Goal: Task Accomplishment & Management: Complete application form

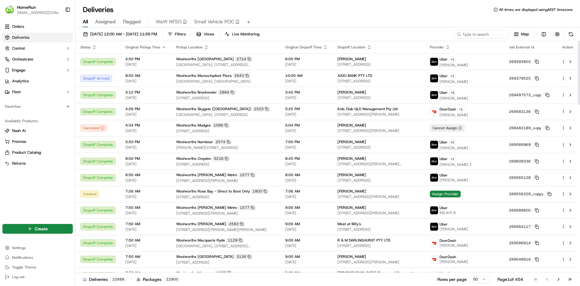
click at [93, 49] on icon "button" at bounding box center [94, 47] width 5 height 5
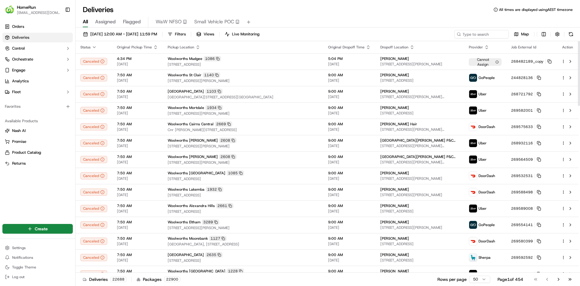
click at [154, 47] on icon "button" at bounding box center [155, 47] width 5 height 5
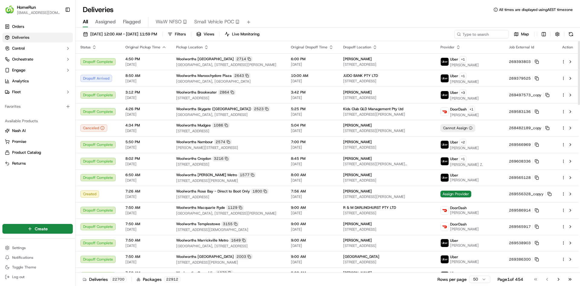
click at [334, 48] on icon "button" at bounding box center [331, 47] width 5 height 5
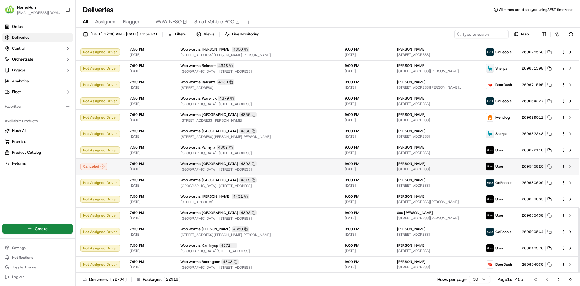
scroll to position [597, 0]
click at [487, 34] on input at bounding box center [472, 34] width 73 height 8
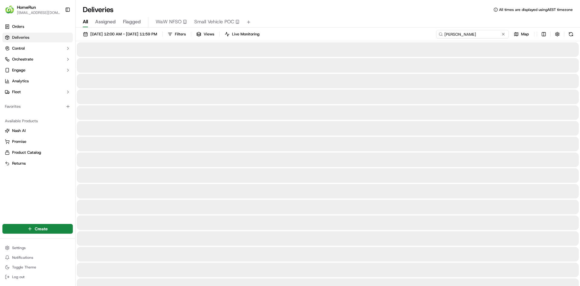
type input "william m"
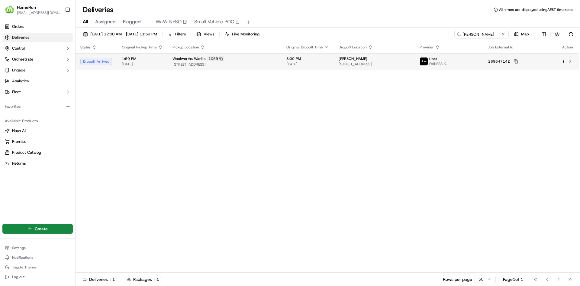
click at [329, 60] on span "3:00 PM" at bounding box center [308, 58] width 43 height 5
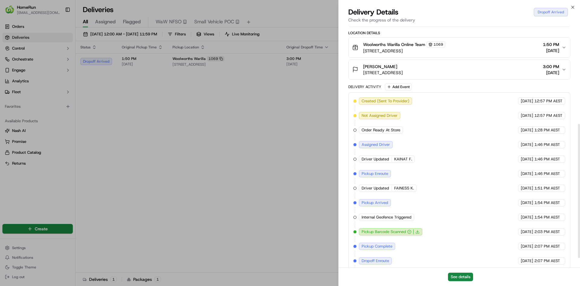
scroll to position [195, 0]
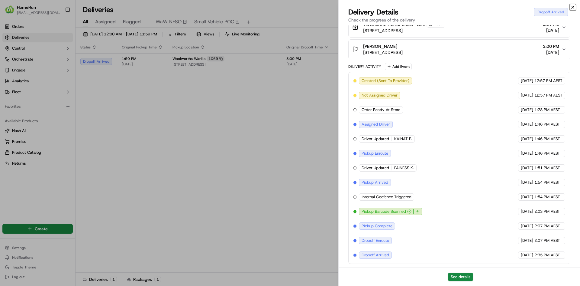
click at [572, 9] on icon "button" at bounding box center [573, 7] width 5 height 5
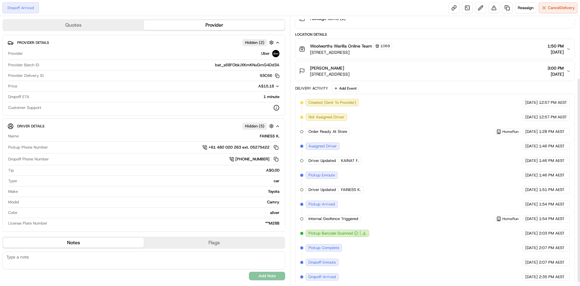
scroll to position [86, 0]
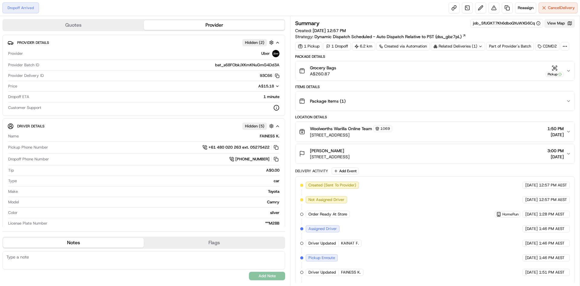
click at [555, 24] on button "View Map" at bounding box center [560, 23] width 31 height 8
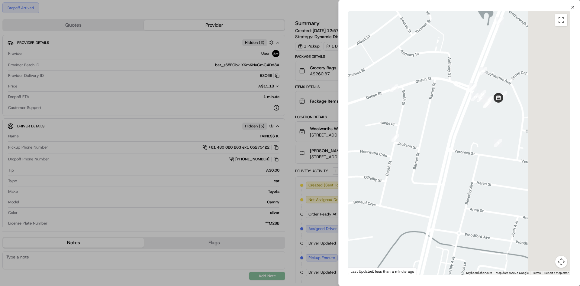
drag, startPoint x: 521, startPoint y: 113, endPoint x: 467, endPoint y: 136, distance: 59.3
click at [467, 136] on div at bounding box center [459, 143] width 222 height 264
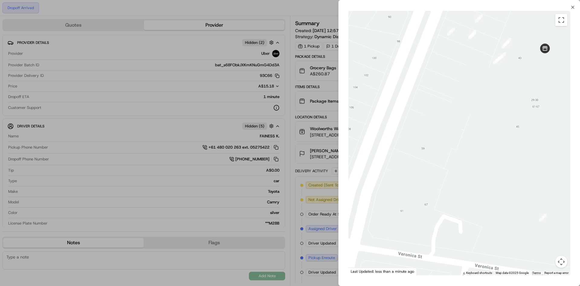
drag, startPoint x: 490, startPoint y: 111, endPoint x: 442, endPoint y: 164, distance: 72.3
click at [442, 165] on div at bounding box center [459, 143] width 222 height 264
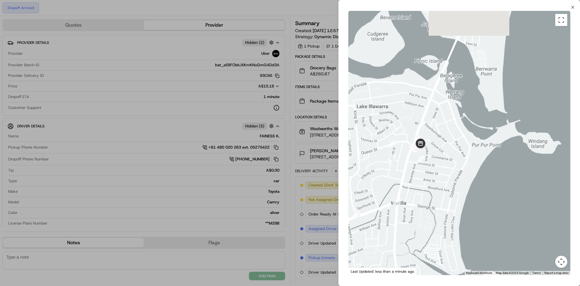
drag, startPoint x: 401, startPoint y: 171, endPoint x: 468, endPoint y: 118, distance: 85.7
click at [468, 118] on div at bounding box center [459, 143] width 222 height 264
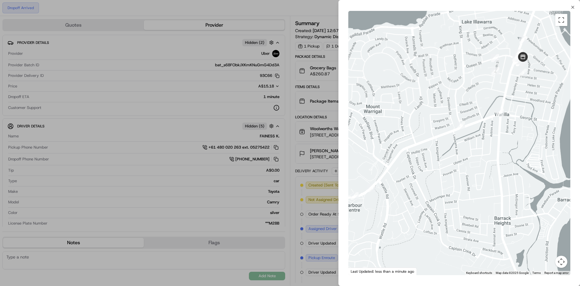
drag, startPoint x: 459, startPoint y: 144, endPoint x: 481, endPoint y: 125, distance: 29.8
click at [482, 125] on div at bounding box center [459, 143] width 222 height 264
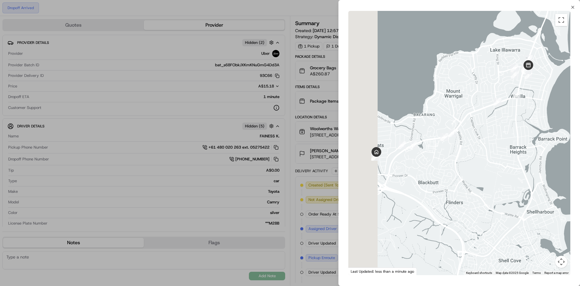
drag, startPoint x: 381, startPoint y: 178, endPoint x: 434, endPoint y: 143, distance: 63.6
click at [439, 143] on div at bounding box center [459, 143] width 222 height 264
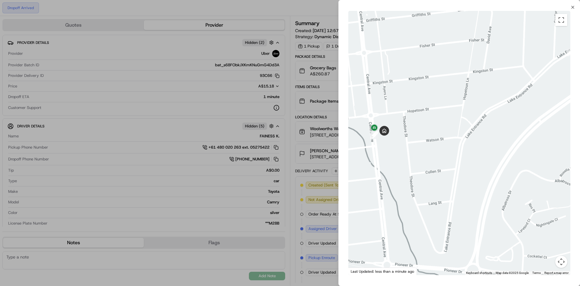
drag, startPoint x: 428, startPoint y: 149, endPoint x: 416, endPoint y: 150, distance: 12.1
click at [386, 181] on div at bounding box center [459, 143] width 222 height 264
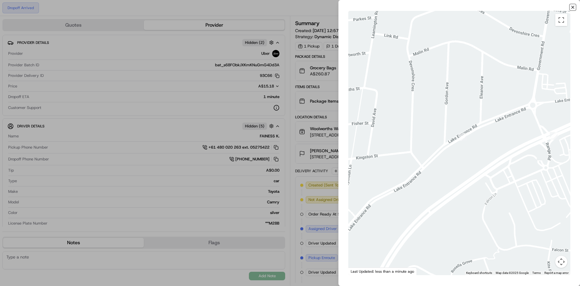
click at [572, 7] on icon "button" at bounding box center [573, 7] width 5 height 5
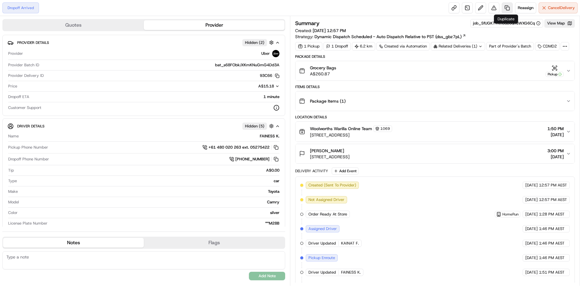
click at [506, 8] on link at bounding box center [507, 7] width 11 height 11
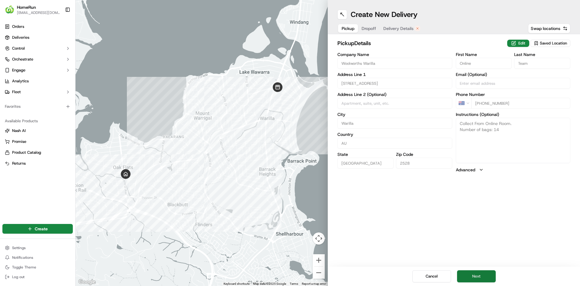
click at [476, 272] on button "Next" at bounding box center [476, 276] width 39 height 12
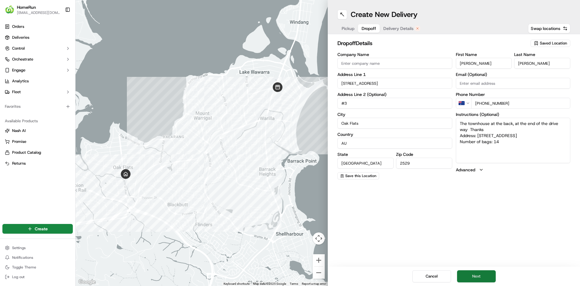
click at [484, 279] on button "Next" at bounding box center [476, 276] width 39 height 12
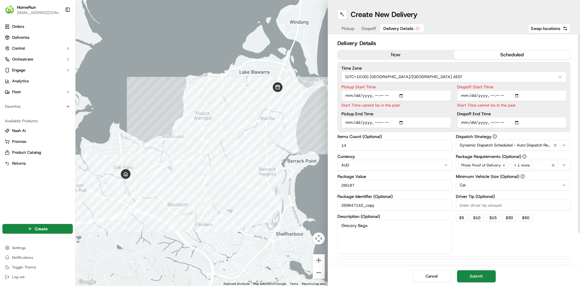
click at [374, 94] on input "Pickup Start Time" at bounding box center [397, 95] width 110 height 11
type input "2025-09-16T14:40"
click at [488, 97] on input "Dropoff Start Time" at bounding box center [512, 95] width 110 height 11
click at [492, 95] on input "Dropoff Start Time" at bounding box center [512, 95] width 110 height 11
type input "2025-09-16T14:45"
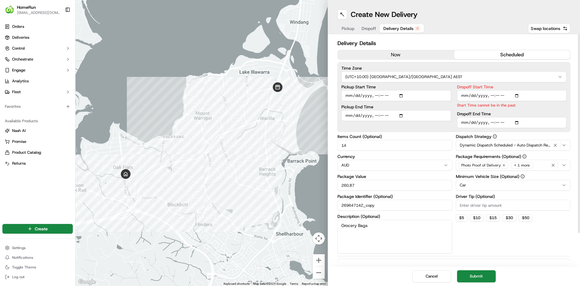
click at [491, 122] on div "Time Zone (UTC+10.00) Australia/Sydney AEST Pickup Start Time Pickup End Time D…" at bounding box center [454, 97] width 233 height 70
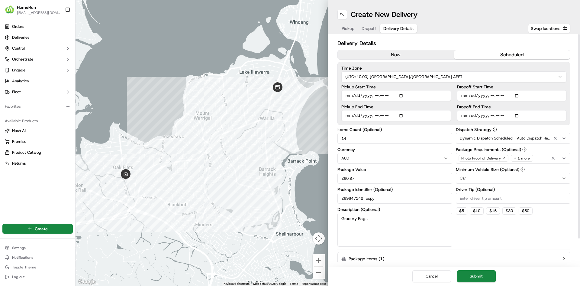
type input "2025-09-16T15:45"
click at [486, 279] on button "Submit" at bounding box center [476, 276] width 39 height 12
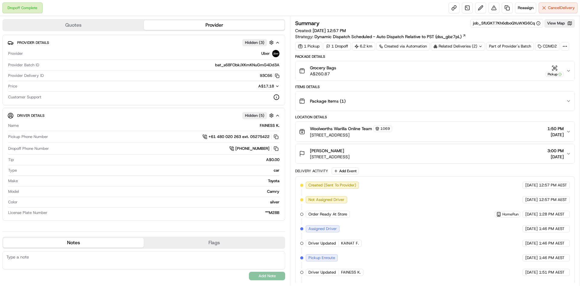
click at [467, 43] on div "Related Deliveries (2)" at bounding box center [458, 46] width 54 height 8
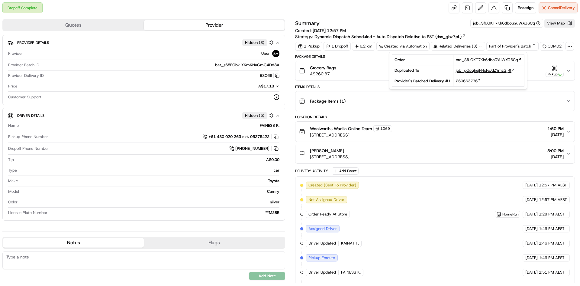
click at [472, 68] on span "job_gQcghejFHoFcJdZYmzGjRt" at bounding box center [484, 70] width 56 height 5
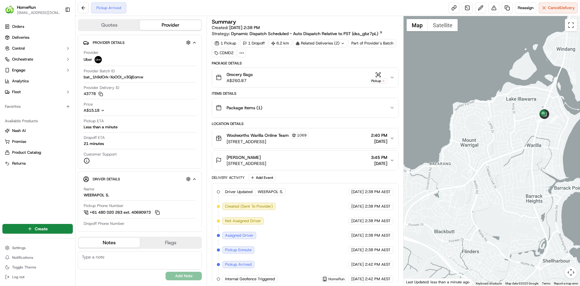
drag, startPoint x: 499, startPoint y: 122, endPoint x: 483, endPoint y: 128, distance: 16.9
click at [483, 128] on div at bounding box center [492, 150] width 177 height 269
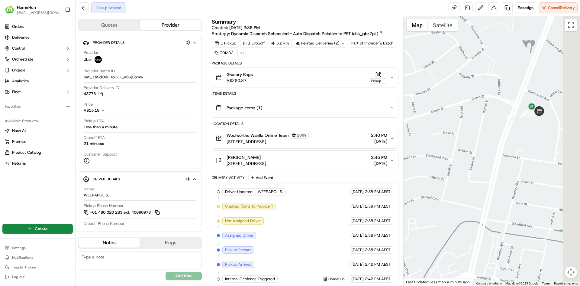
drag, startPoint x: 527, startPoint y: 122, endPoint x: 449, endPoint y: 126, distance: 78.1
click at [449, 126] on div at bounding box center [492, 150] width 177 height 269
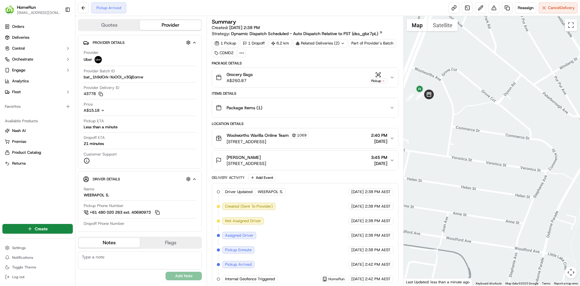
drag, startPoint x: 488, startPoint y: 119, endPoint x: 464, endPoint y: 118, distance: 24.5
click at [464, 118] on div at bounding box center [492, 150] width 177 height 269
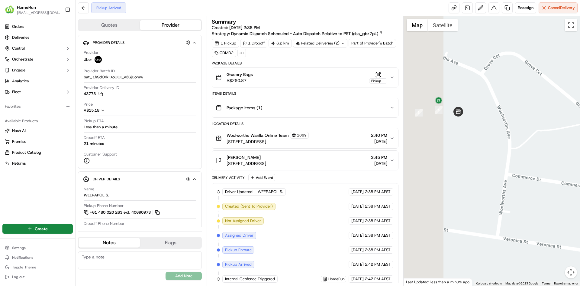
drag, startPoint x: 428, startPoint y: 86, endPoint x: 499, endPoint y: 107, distance: 74.2
click at [499, 107] on div at bounding box center [492, 150] width 177 height 269
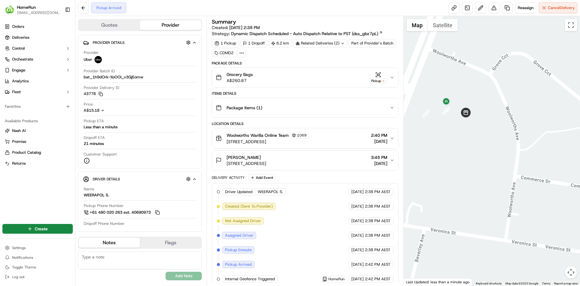
click at [488, 110] on div at bounding box center [492, 150] width 177 height 269
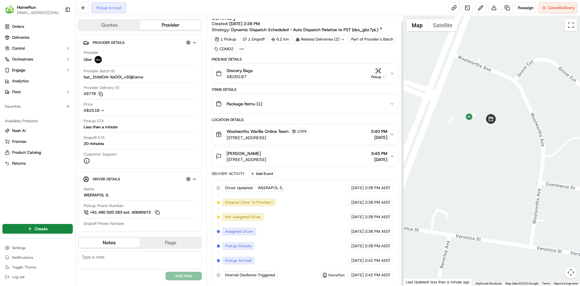
scroll to position [5, 0]
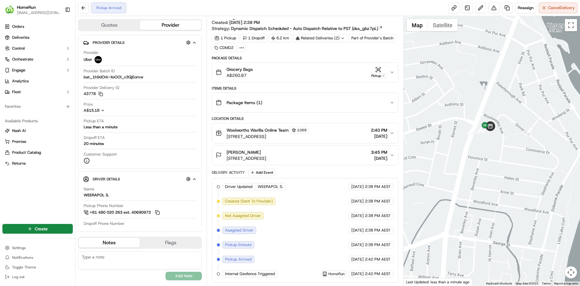
drag, startPoint x: 440, startPoint y: 145, endPoint x: 481, endPoint y: 161, distance: 44.4
click at [481, 161] on div at bounding box center [492, 150] width 177 height 269
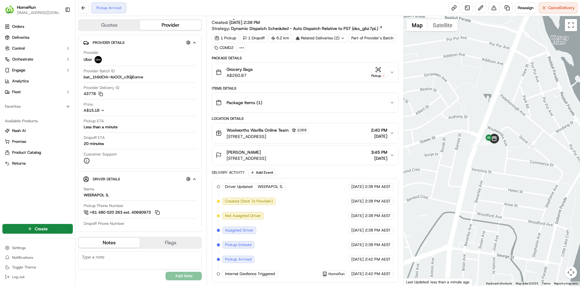
drag, startPoint x: 470, startPoint y: 155, endPoint x: 474, endPoint y: 171, distance: 16.4
click at [474, 171] on div at bounding box center [492, 150] width 177 height 269
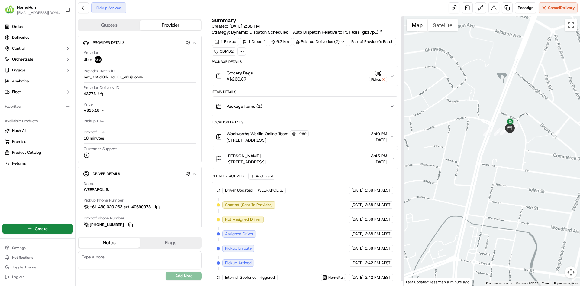
scroll to position [0, 0]
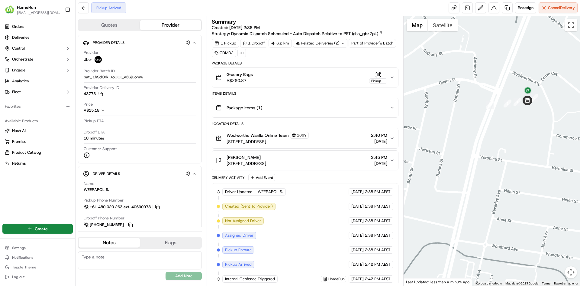
drag, startPoint x: 503, startPoint y: 118, endPoint x: 471, endPoint y: 131, distance: 34.0
click at [471, 131] on div at bounding box center [492, 150] width 177 height 269
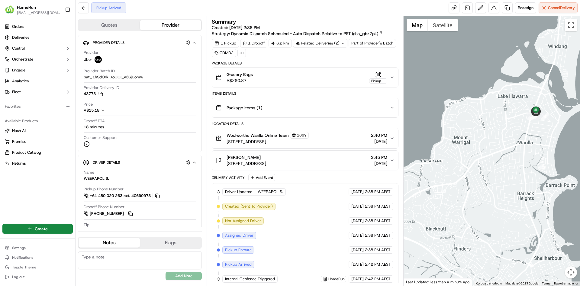
drag, startPoint x: 474, startPoint y: 146, endPoint x: 454, endPoint y: 151, distance: 21.1
click at [454, 151] on div at bounding box center [492, 150] width 177 height 269
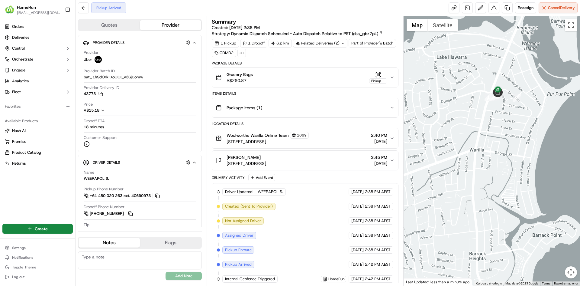
drag, startPoint x: 522, startPoint y: 158, endPoint x: 460, endPoint y: 178, distance: 65.0
click at [460, 178] on div at bounding box center [492, 150] width 177 height 269
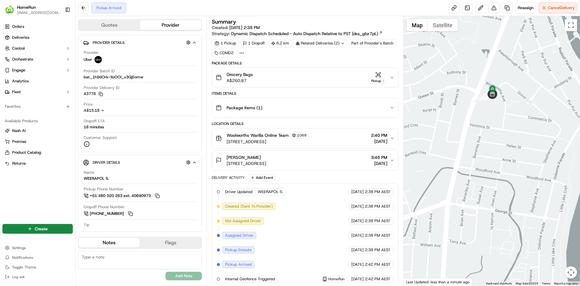
drag, startPoint x: 501, startPoint y: 105, endPoint x: 502, endPoint y: 123, distance: 17.3
click at [502, 123] on div at bounding box center [492, 150] width 177 height 269
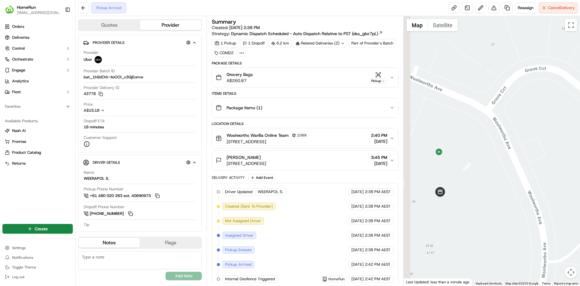
drag, startPoint x: 458, startPoint y: 203, endPoint x: 496, endPoint y: 200, distance: 38.3
click at [496, 200] on div at bounding box center [492, 150] width 177 height 269
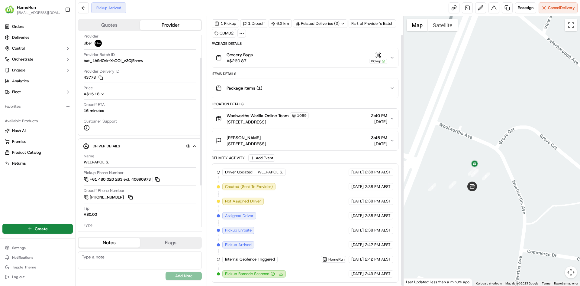
scroll to position [40, 0]
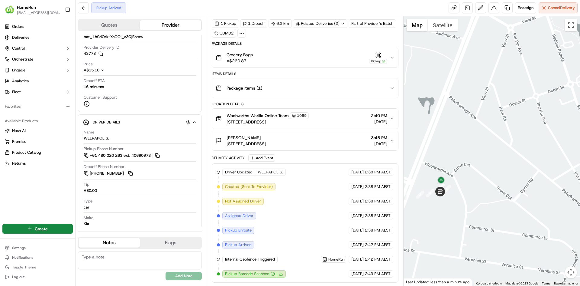
drag, startPoint x: 463, startPoint y: 174, endPoint x: 478, endPoint y: 173, distance: 15.7
click at [478, 173] on div at bounding box center [492, 150] width 177 height 269
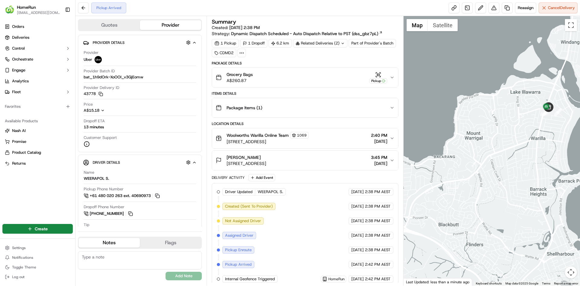
drag, startPoint x: 480, startPoint y: 134, endPoint x: 448, endPoint y: 142, distance: 32.9
click at [448, 142] on div at bounding box center [492, 150] width 177 height 269
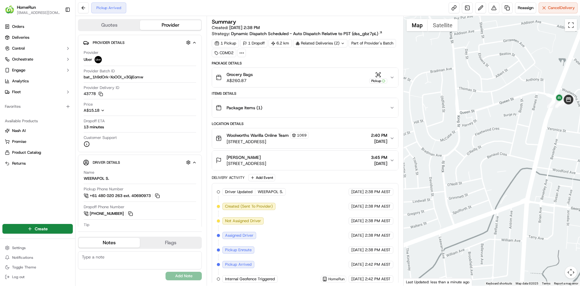
drag, startPoint x: 527, startPoint y: 116, endPoint x: 467, endPoint y: 134, distance: 63.0
click at [467, 134] on div at bounding box center [492, 150] width 177 height 269
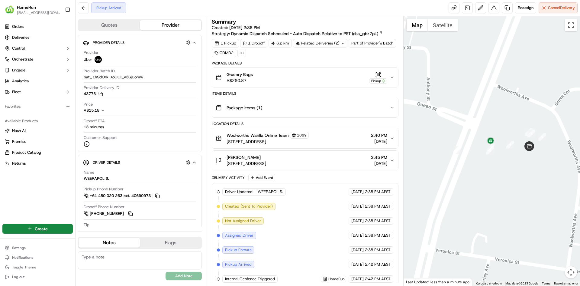
drag, startPoint x: 524, startPoint y: 110, endPoint x: 466, endPoint y: 171, distance: 84.4
click at [466, 171] on div at bounding box center [492, 150] width 177 height 269
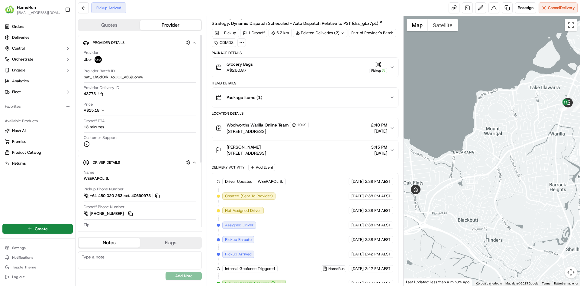
scroll to position [20, 0]
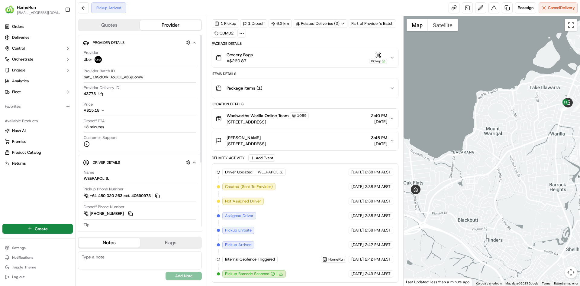
drag, startPoint x: 557, startPoint y: 126, endPoint x: 506, endPoint y: 125, distance: 51.1
click at [506, 125] on div at bounding box center [492, 150] width 177 height 269
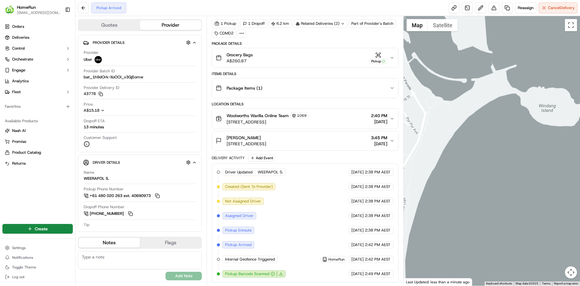
drag, startPoint x: 449, startPoint y: 94, endPoint x: 536, endPoint y: 115, distance: 89.4
click at [536, 115] on div at bounding box center [492, 150] width 177 height 269
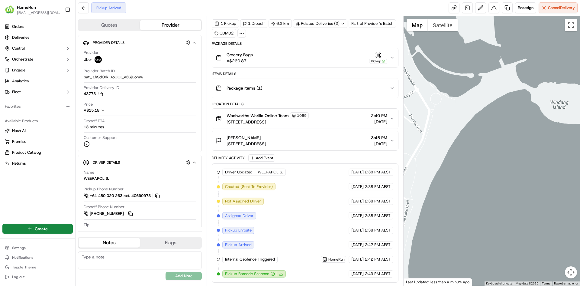
click at [565, 126] on div at bounding box center [492, 150] width 177 height 269
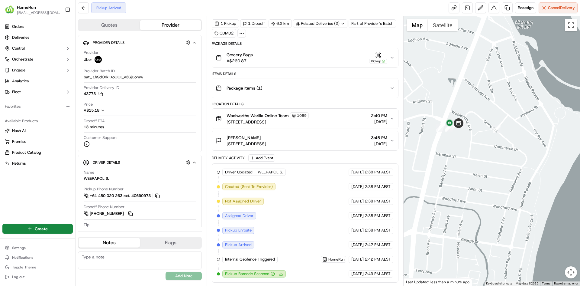
click at [563, 125] on div at bounding box center [492, 150] width 177 height 269
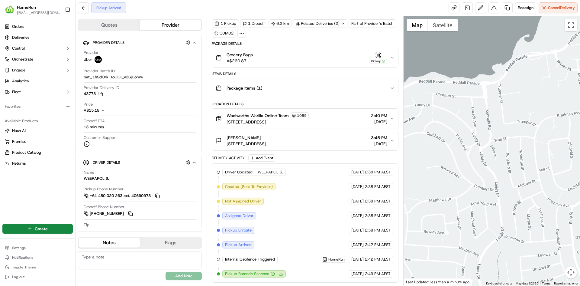
drag, startPoint x: 522, startPoint y: 124, endPoint x: 505, endPoint y: 120, distance: 18.0
click at [427, 117] on div at bounding box center [492, 150] width 177 height 269
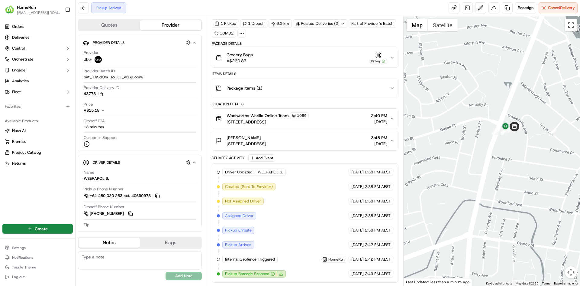
click at [460, 118] on div at bounding box center [492, 150] width 177 height 269
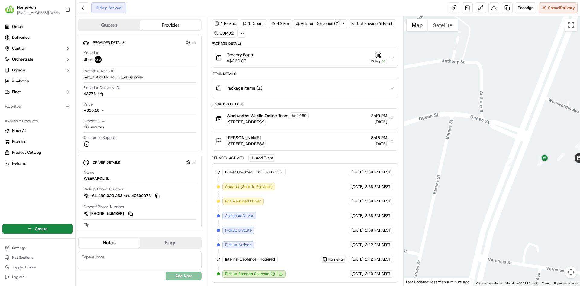
drag, startPoint x: 528, startPoint y: 124, endPoint x: 509, endPoint y: 125, distance: 19.4
click at [509, 125] on div at bounding box center [492, 150] width 177 height 269
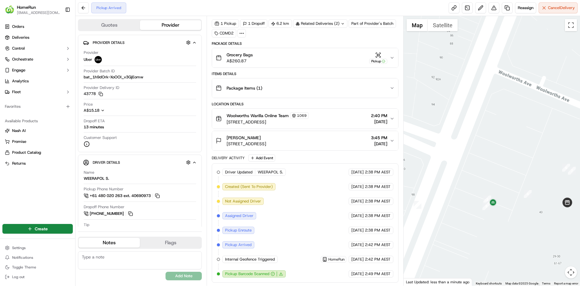
drag, startPoint x: 543, startPoint y: 194, endPoint x: 524, endPoint y: 193, distance: 19.4
click at [524, 193] on div at bounding box center [492, 150] width 177 height 269
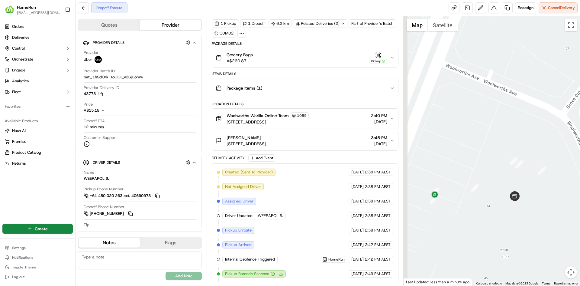
drag, startPoint x: 426, startPoint y: 187, endPoint x: 456, endPoint y: 185, distance: 30.3
click at [457, 183] on div at bounding box center [492, 150] width 177 height 269
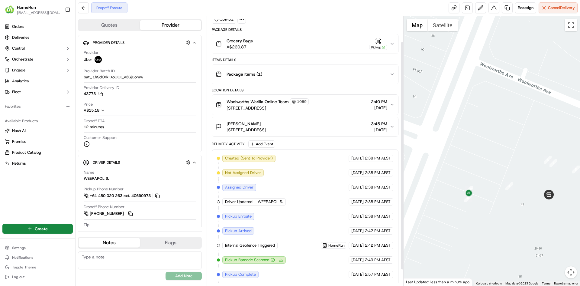
scroll to position [49, 0]
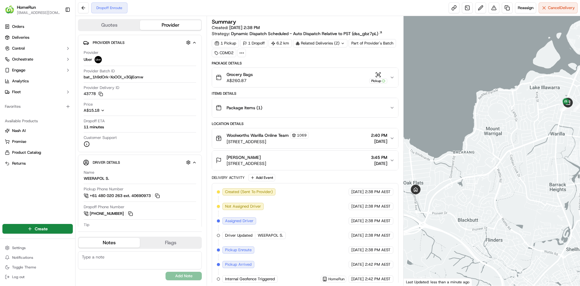
click at [385, 72] on div "Pickup" at bounding box center [378, 78] width 18 height 12
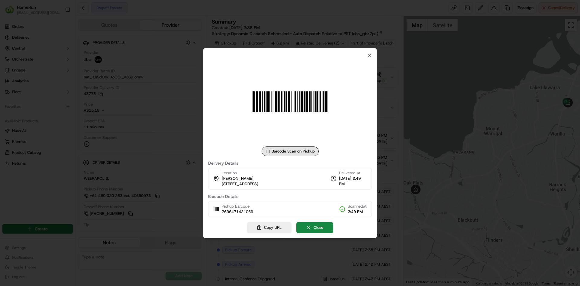
click at [418, 77] on div at bounding box center [290, 143] width 580 height 286
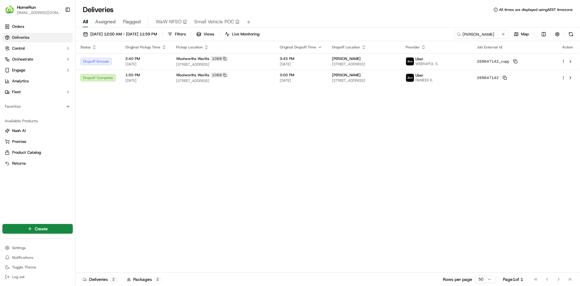
click at [25, 87] on ul "Orders Deliveries Control Orchestrate Engage Analytics Fleet" at bounding box center [37, 59] width 70 height 75
click at [34, 79] on link "Analytics" at bounding box center [37, 81] width 70 height 10
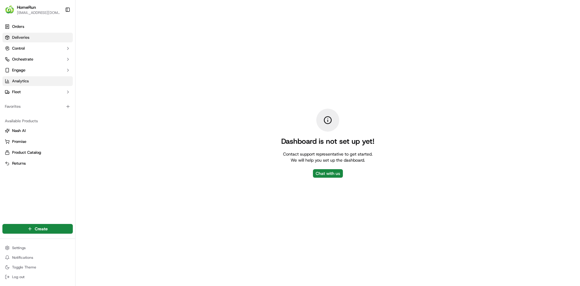
click at [31, 37] on link "Deliveries" at bounding box center [37, 38] width 70 height 10
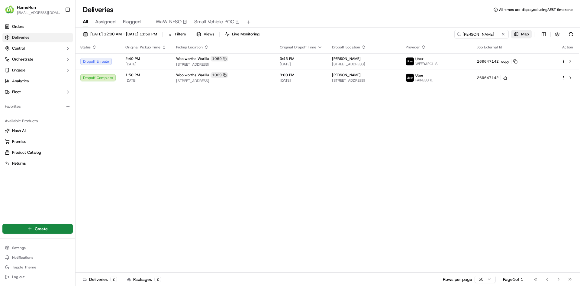
click at [517, 34] on button "Map" at bounding box center [521, 34] width 21 height 8
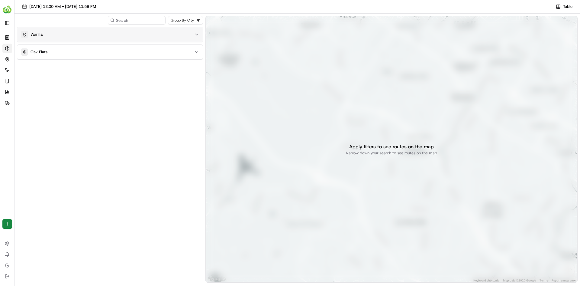
click at [66, 34] on div "Warilla" at bounding box center [106, 34] width 171 height 7
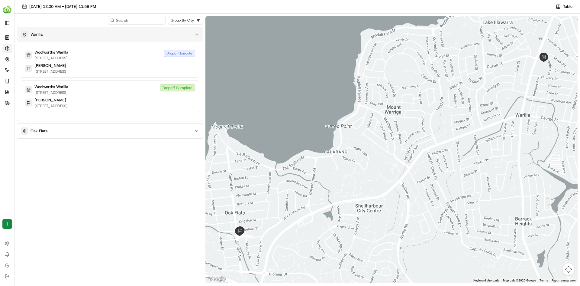
click at [66, 34] on div "Warilla" at bounding box center [106, 34] width 171 height 7
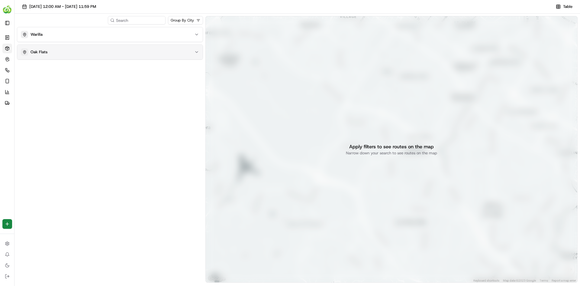
click at [55, 55] on div "Oak Flats" at bounding box center [106, 51] width 171 height 7
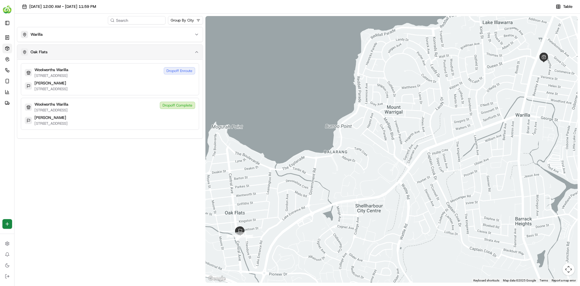
click at [55, 55] on div "Oak Flats" at bounding box center [106, 51] width 171 height 7
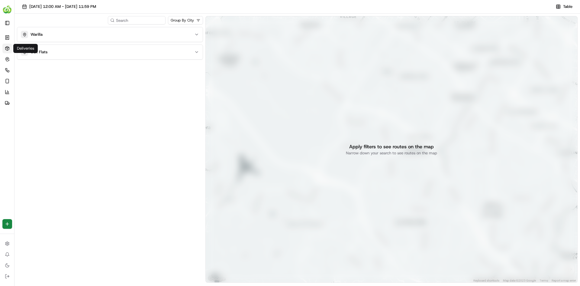
click at [9, 48] on icon at bounding box center [7, 48] width 4 height 4
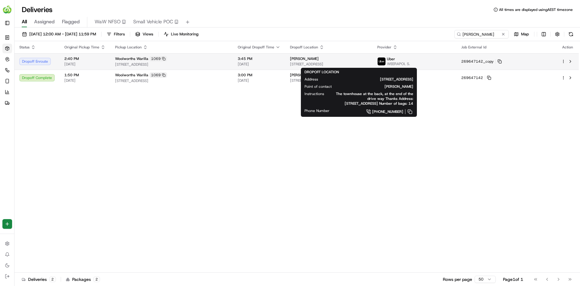
click at [368, 65] on span "[STREET_ADDRESS]" at bounding box center [329, 64] width 78 height 5
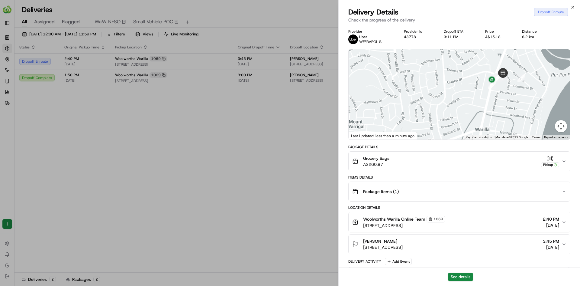
drag, startPoint x: 454, startPoint y: 116, endPoint x: 441, endPoint y: 134, distance: 21.6
click at [441, 134] on div at bounding box center [460, 94] width 222 height 90
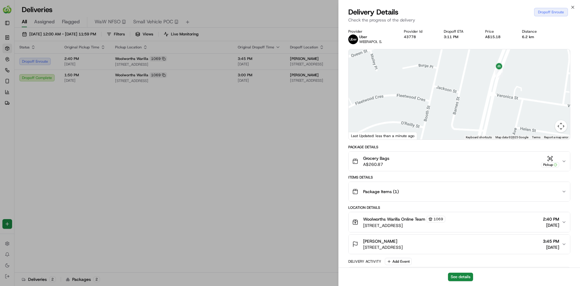
drag, startPoint x: 491, startPoint y: 85, endPoint x: 474, endPoint y: 104, distance: 25.5
click at [474, 104] on div at bounding box center [460, 94] width 222 height 90
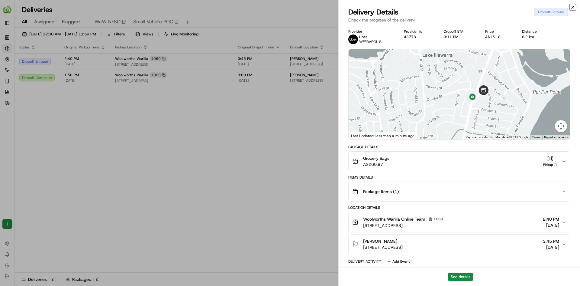
click at [575, 8] on icon "button" at bounding box center [573, 7] width 5 height 5
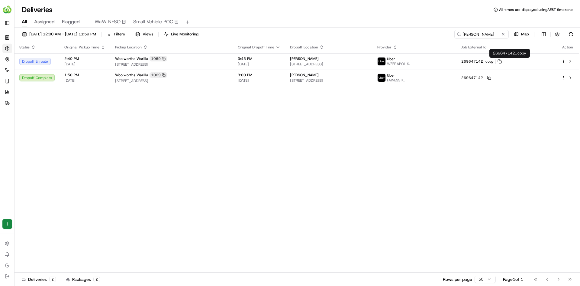
click at [366, 129] on div "Status Original Pickup Time Pickup Location Original Dropoff Time Dropoff Locat…" at bounding box center [297, 156] width 565 height 231
